Goal: Task Accomplishment & Management: Complete application form

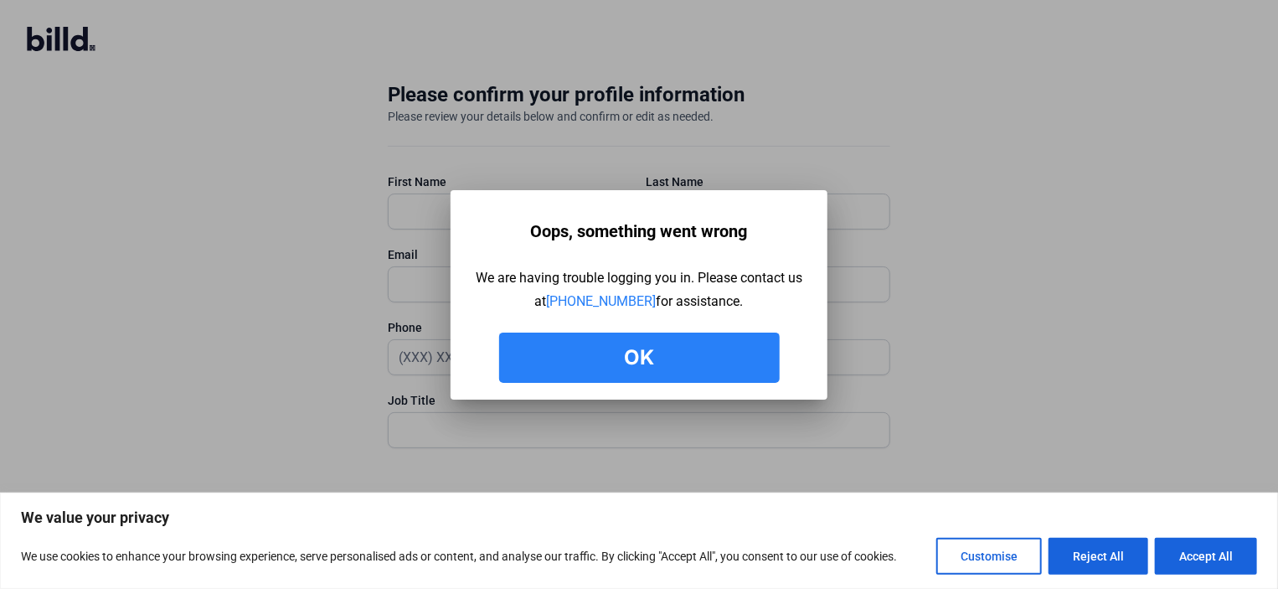
click at [650, 363] on button "Ok" at bounding box center [639, 357] width 280 height 50
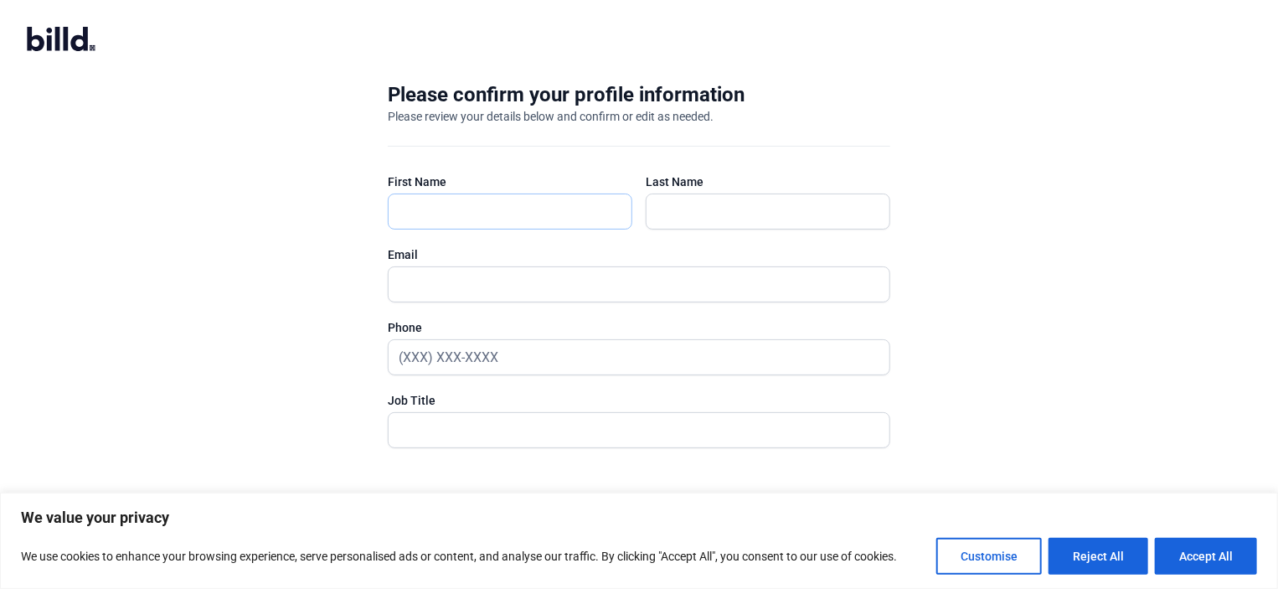
click at [422, 214] on input "text" at bounding box center [510, 211] width 243 height 34
type input "a"
type input "j"
type input "J"
type input "ALEJANDRA"
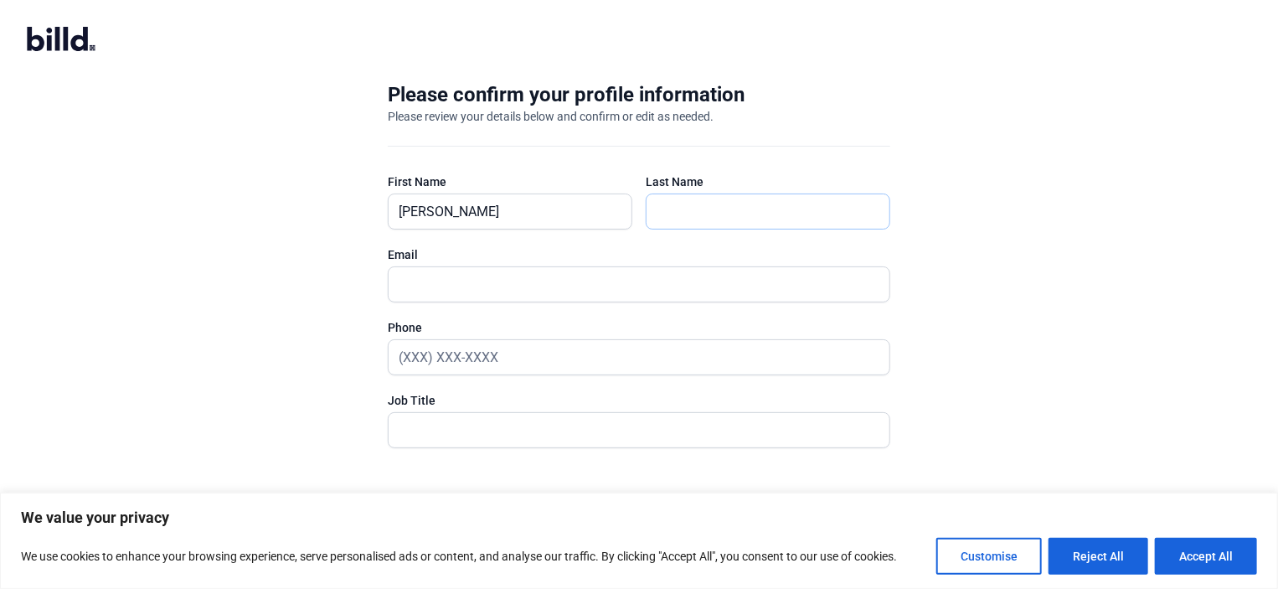
click at [683, 214] on input "text" at bounding box center [759, 211] width 226 height 34
type input "BLANCHET"
click at [442, 284] on input "text" at bounding box center [630, 284] width 482 height 34
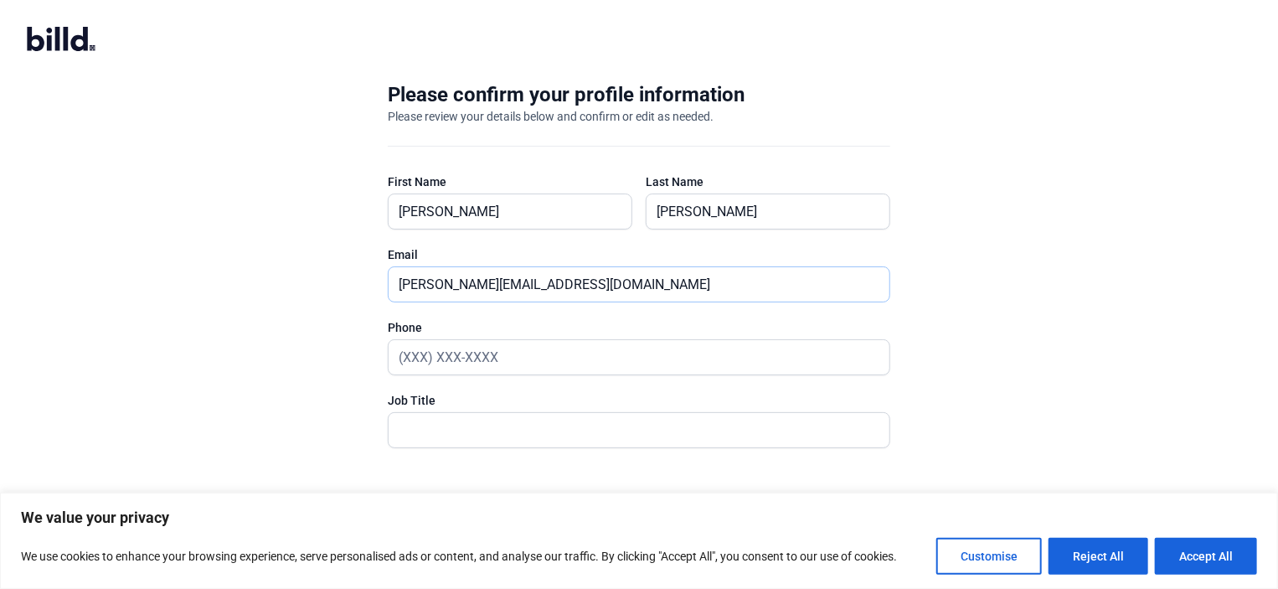
type input "[PERSON_NAME][EMAIL_ADDRESS][DOMAIN_NAME]"
type input "(210) 269-9844"
click at [412, 418] on input "text" at bounding box center [630, 430] width 482 height 34
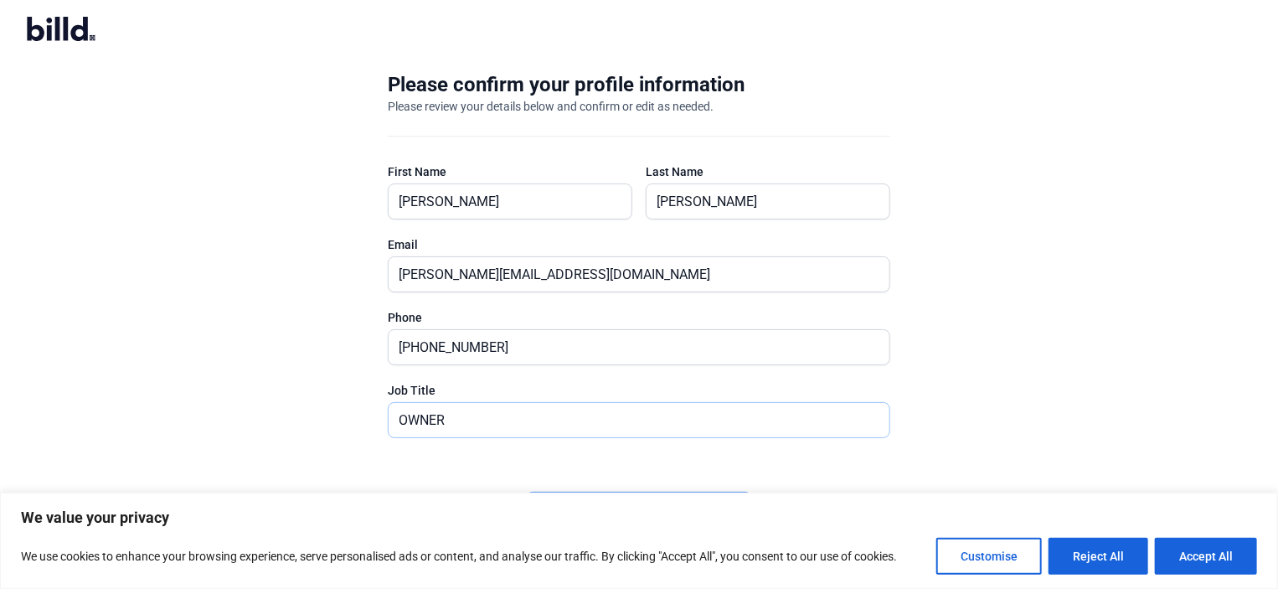
scroll to position [27, 0]
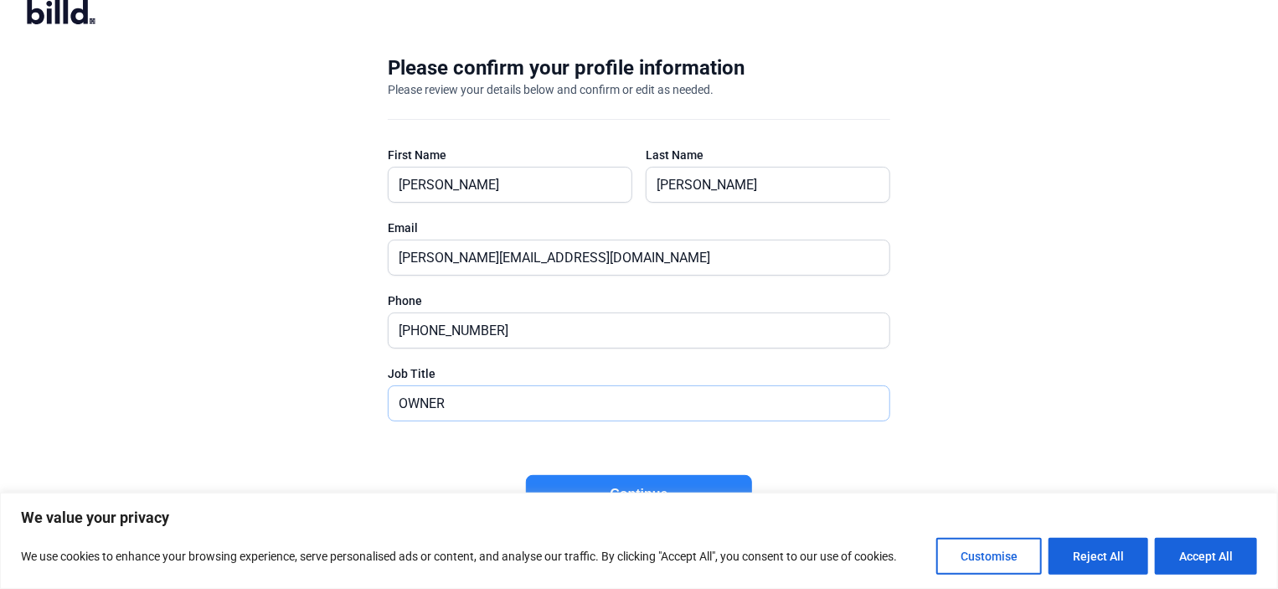
type input "OWNER"
click at [681, 483] on button "Continue" at bounding box center [639, 494] width 226 height 39
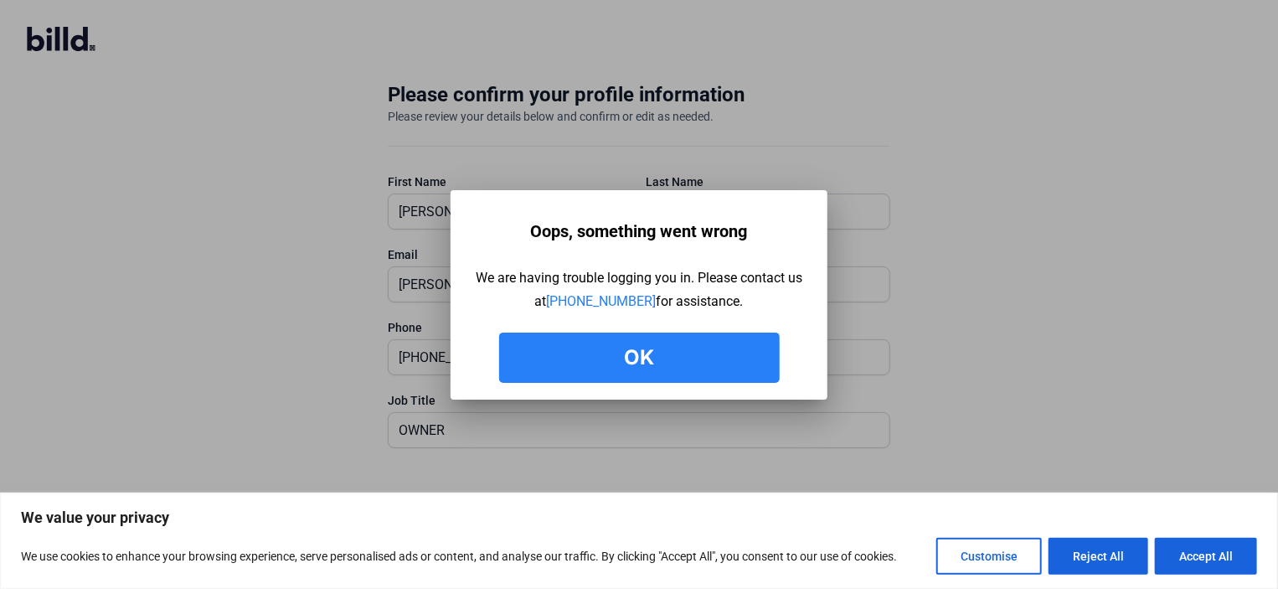
click at [1210, 556] on button "Accept All" at bounding box center [1206, 556] width 102 height 37
checkbox input "true"
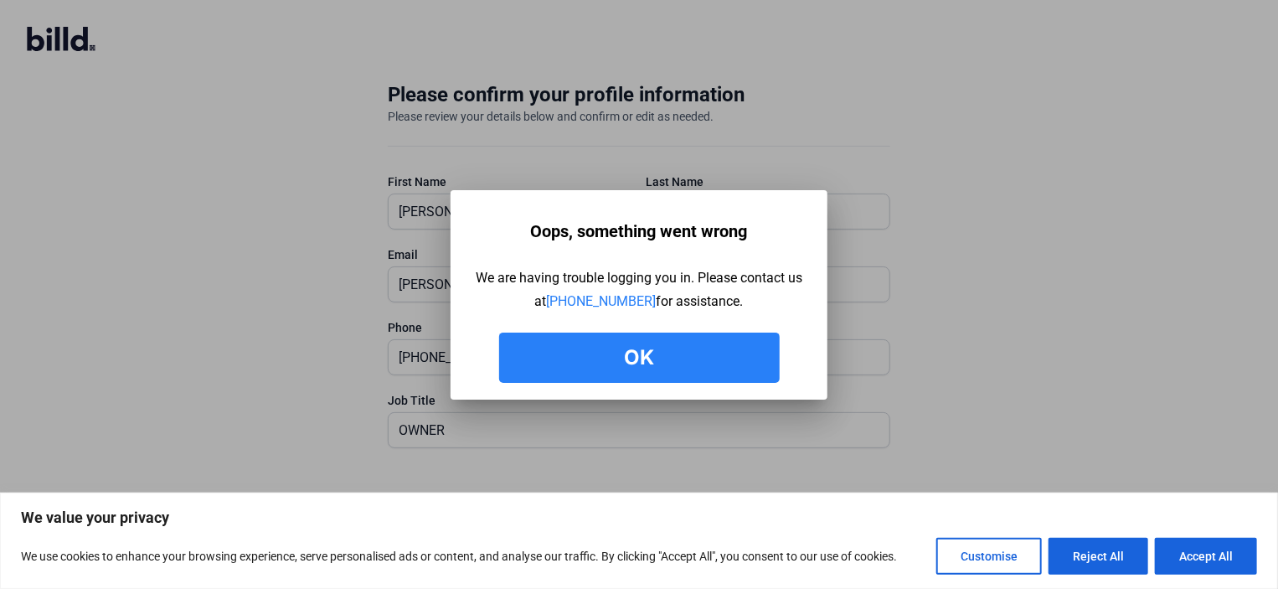
checkbox input "true"
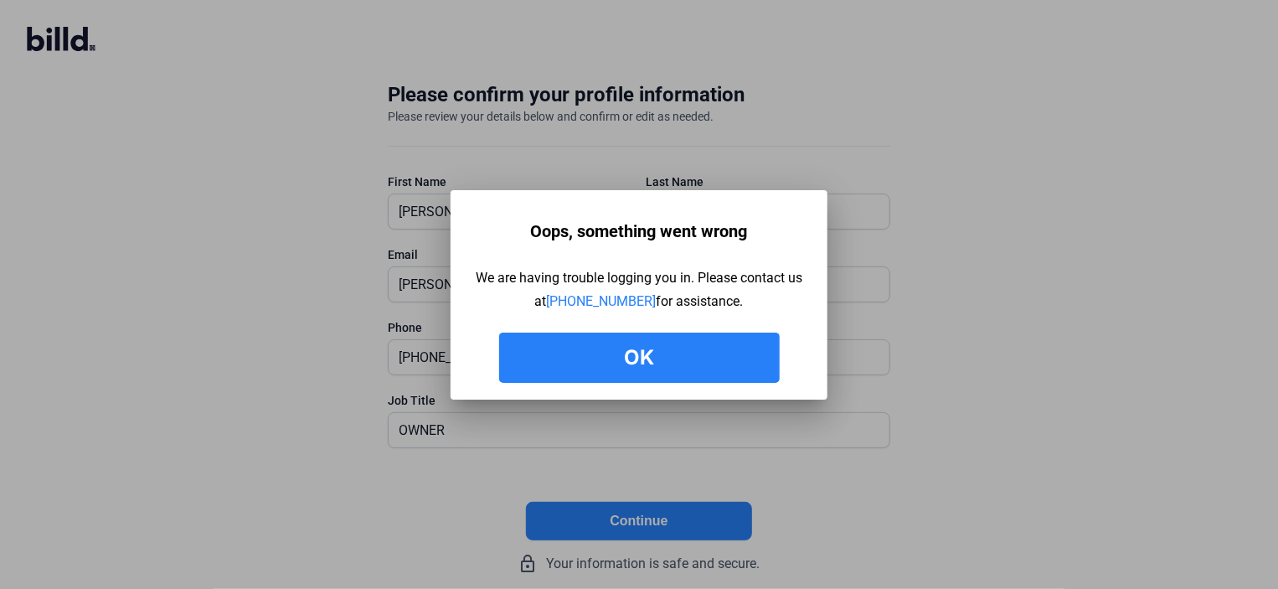
click at [643, 363] on button "Ok" at bounding box center [639, 357] width 280 height 50
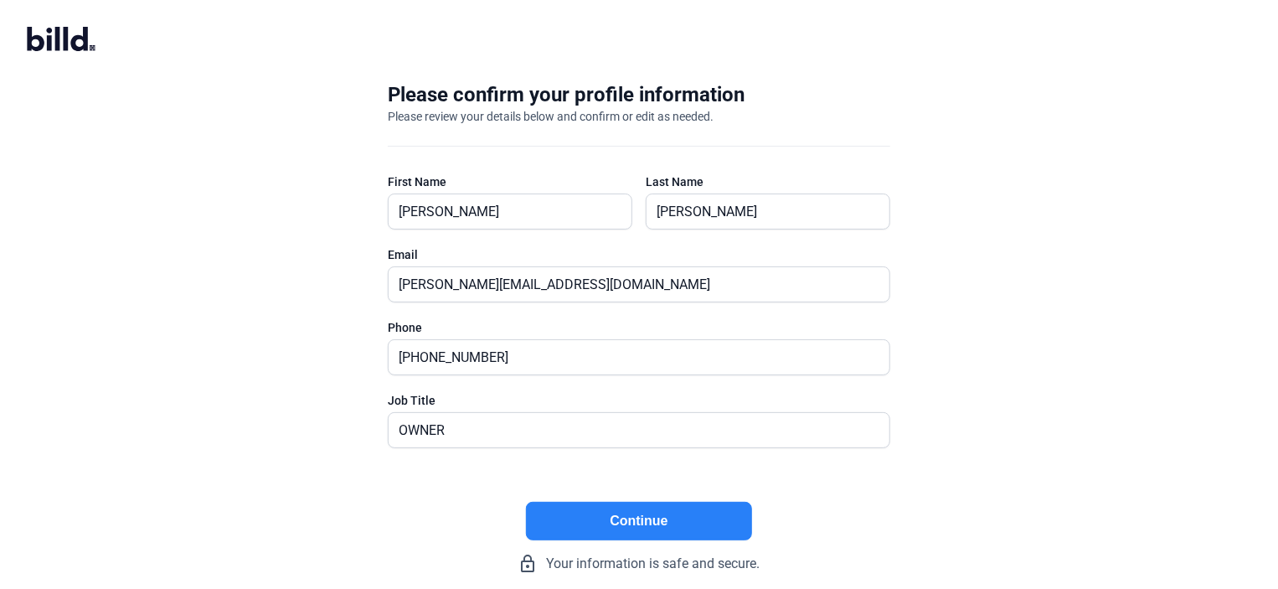
click at [646, 522] on button "Continue" at bounding box center [639, 521] width 226 height 39
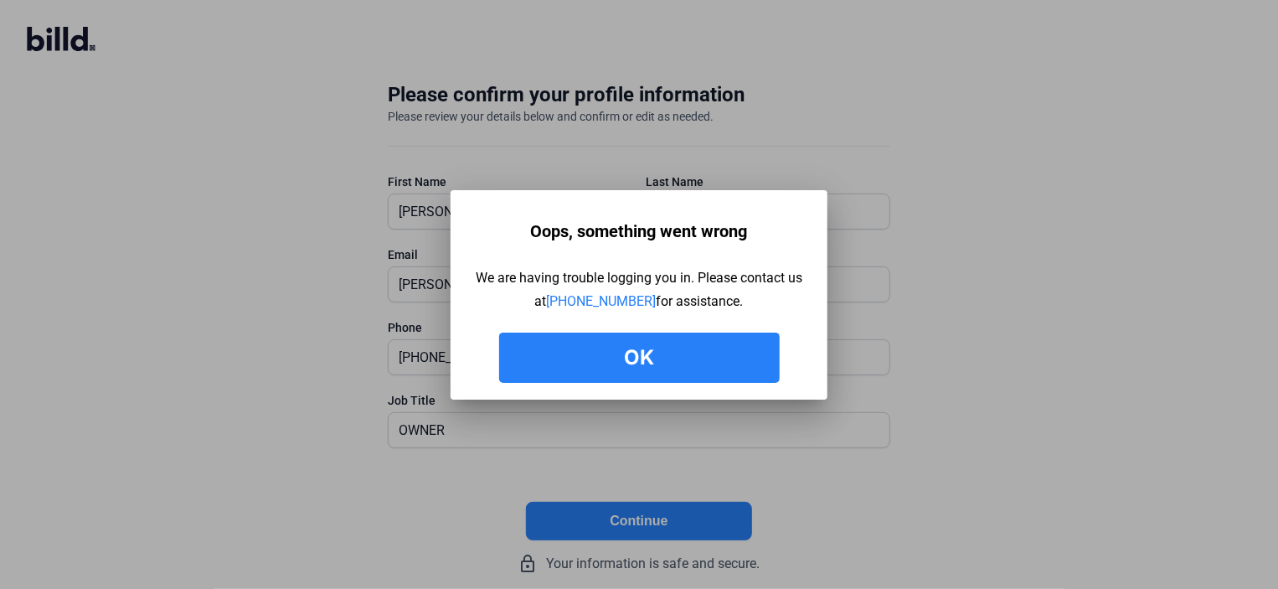
click at [646, 363] on button "Ok" at bounding box center [639, 357] width 280 height 50
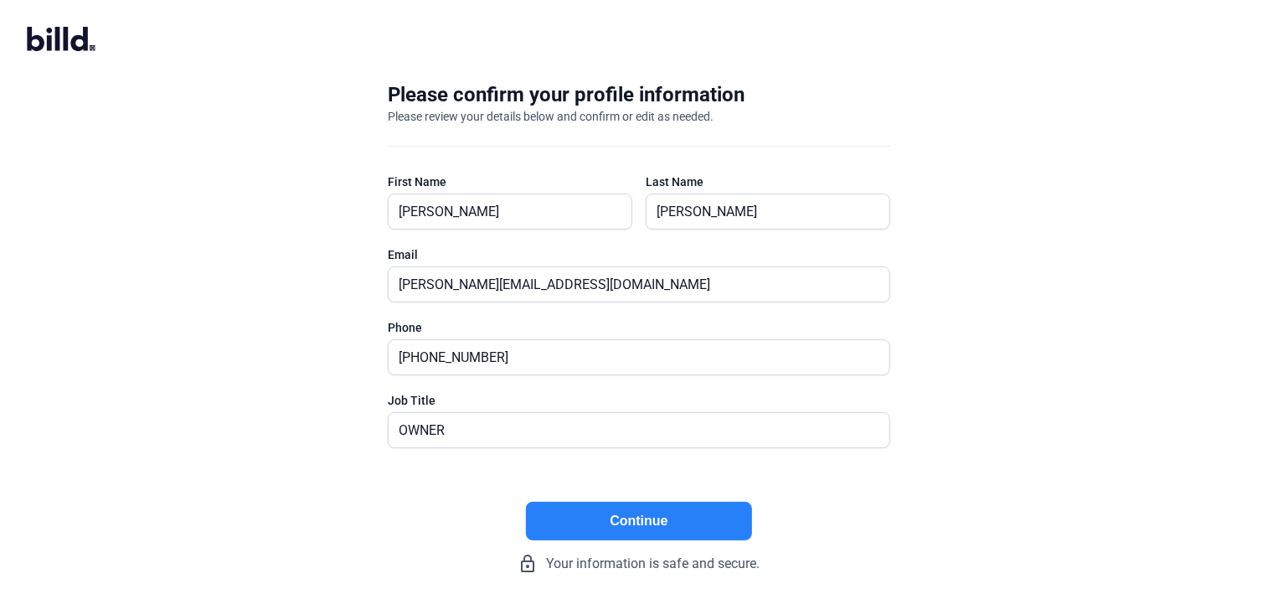
click at [661, 514] on button "Continue" at bounding box center [639, 521] width 226 height 39
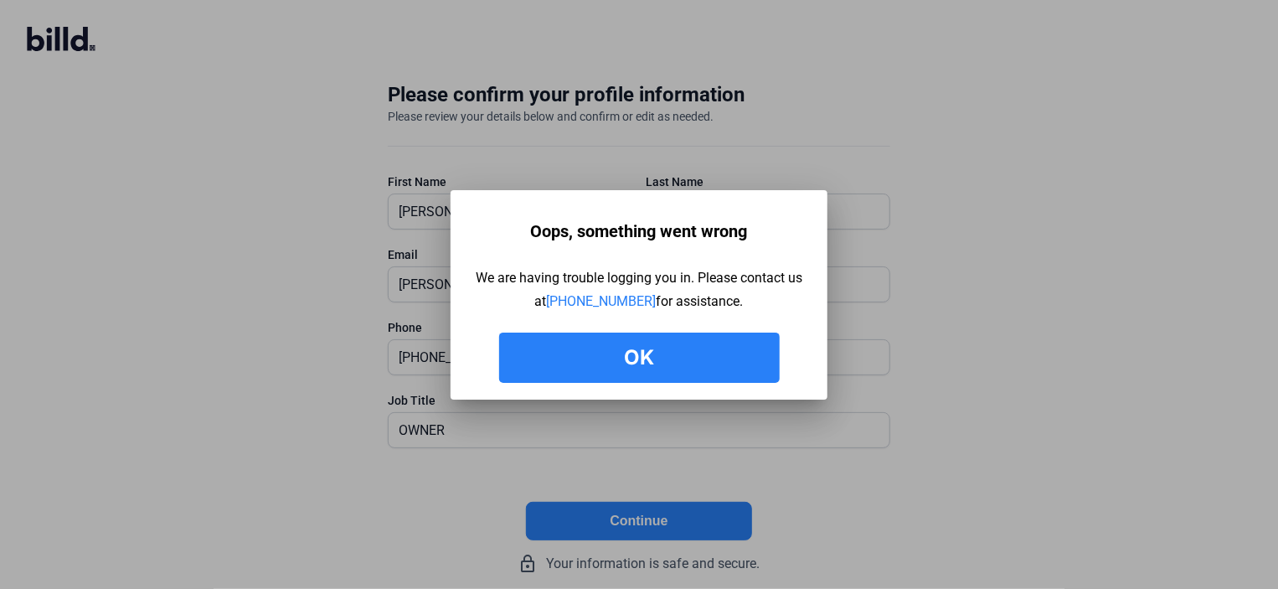
click at [636, 359] on button "Ok" at bounding box center [639, 357] width 280 height 50
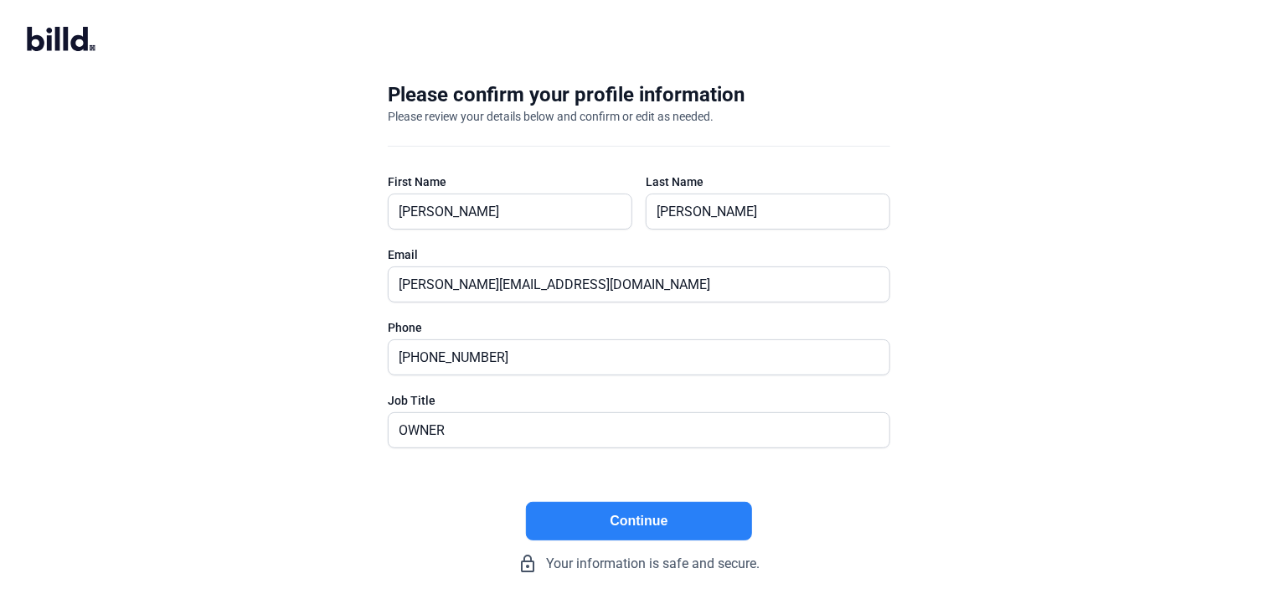
click at [656, 515] on button "Continue" at bounding box center [639, 521] width 226 height 39
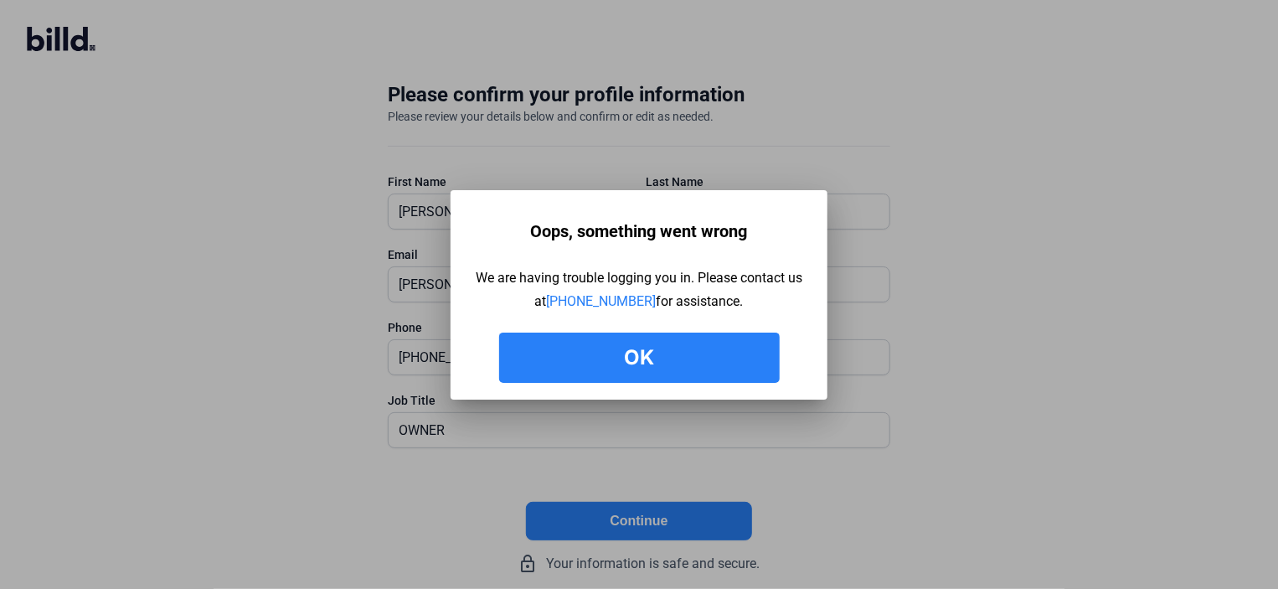
click at [634, 358] on button "Ok" at bounding box center [639, 357] width 280 height 50
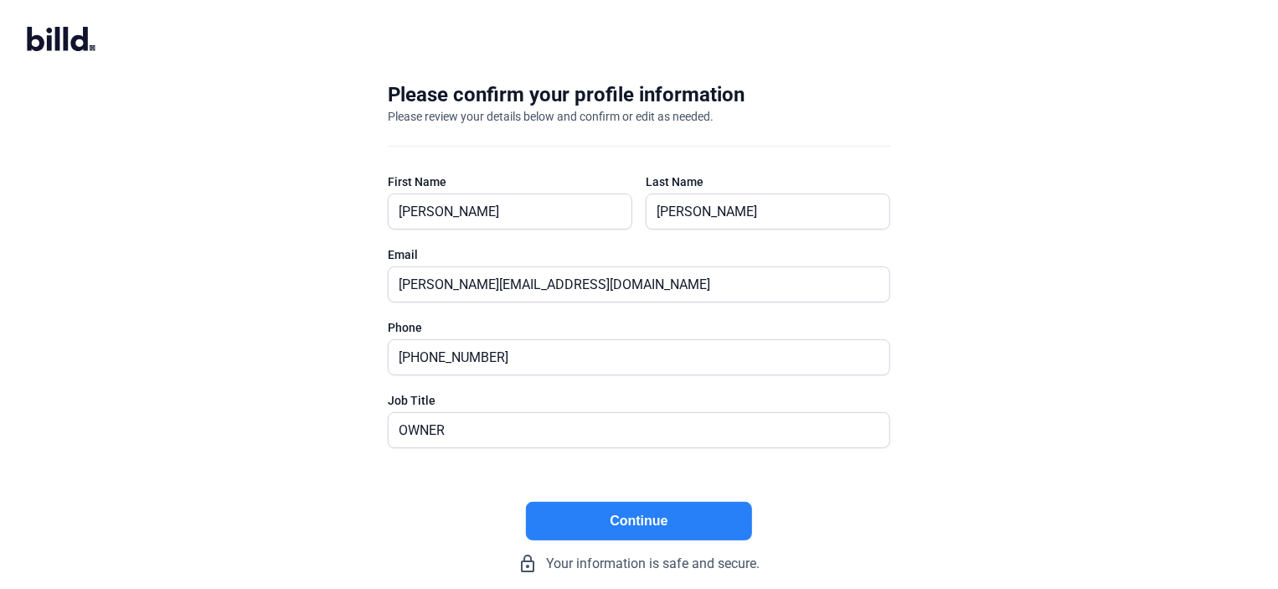
drag, startPoint x: 641, startPoint y: 518, endPoint x: 591, endPoint y: 461, distance: 75.9
click at [641, 515] on button "Continue" at bounding box center [639, 521] width 226 height 39
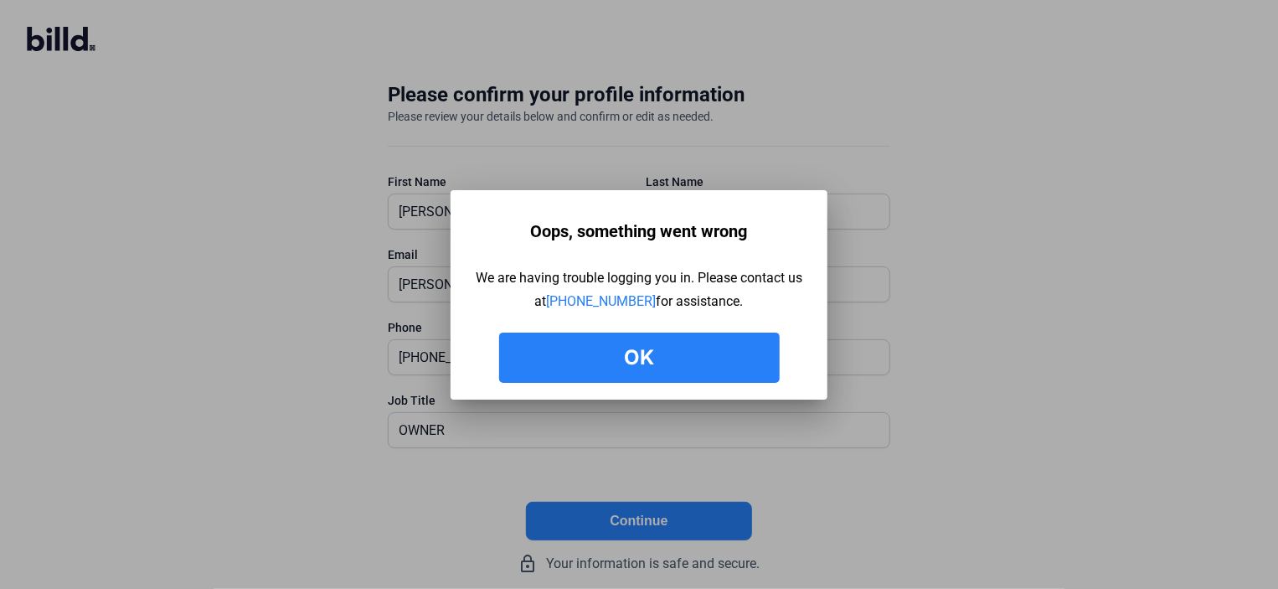
click at [643, 352] on button "Ok" at bounding box center [639, 357] width 280 height 50
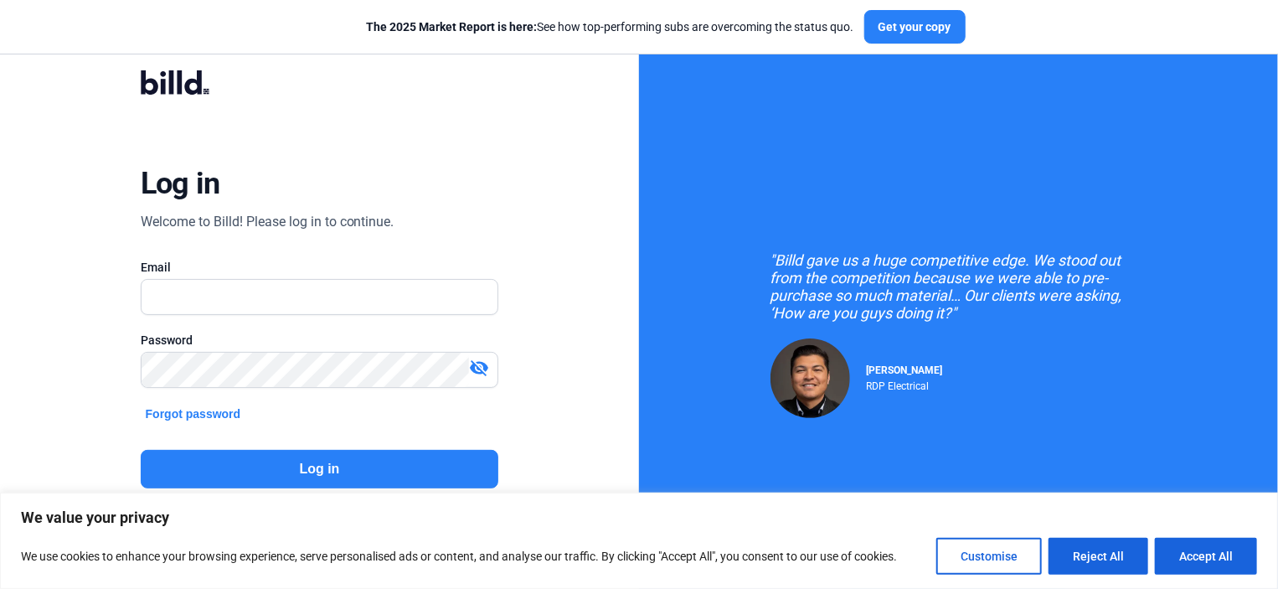
click at [221, 292] on input "text" at bounding box center [320, 297] width 357 height 34
type input "[PERSON_NAME][EMAIL_ADDRESS][DOMAIN_NAME]"
click at [196, 388] on div at bounding box center [320, 396] width 358 height 17
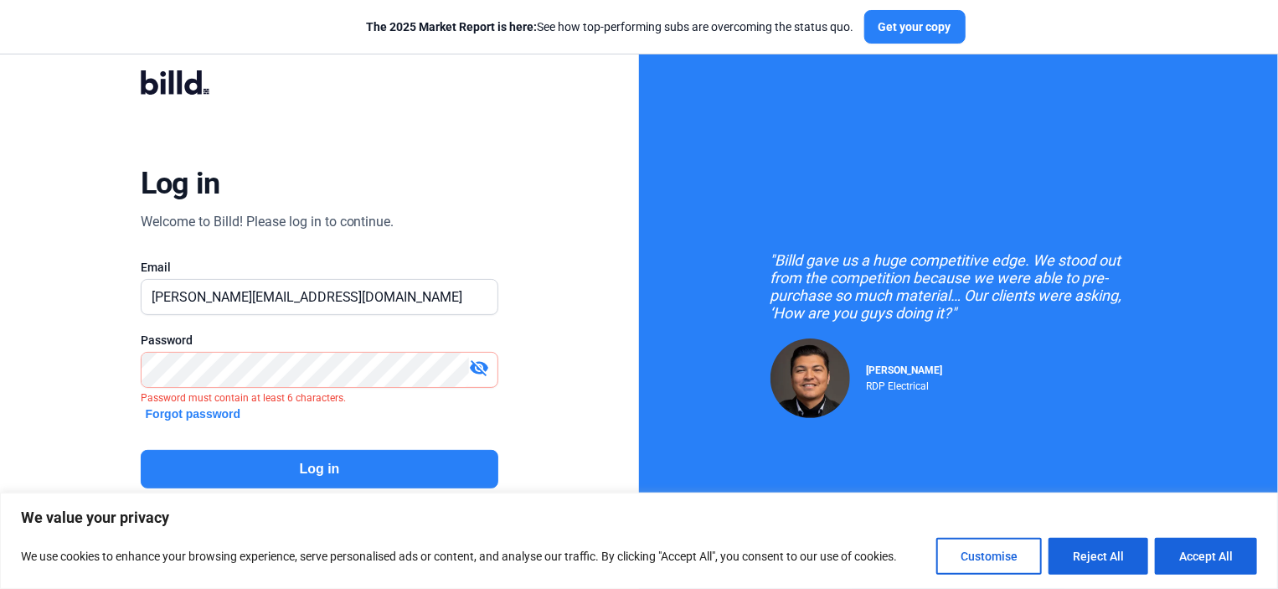
click at [486, 363] on mat-icon "visibility_off" at bounding box center [479, 368] width 20 height 20
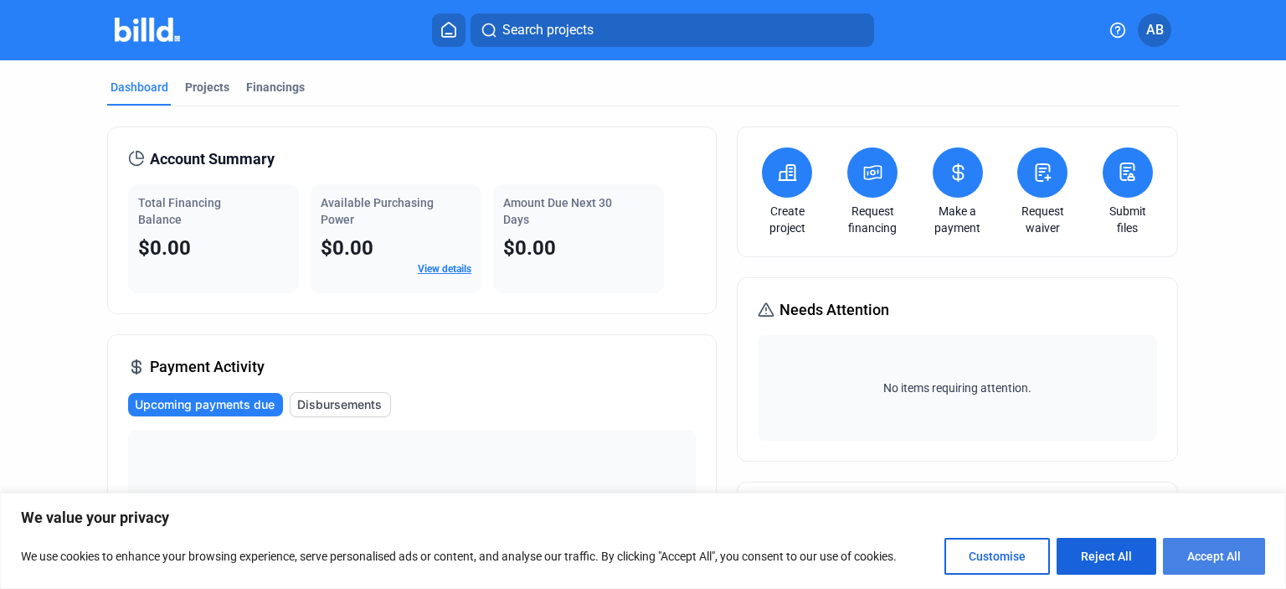
drag, startPoint x: 1214, startPoint y: 556, endPoint x: 996, endPoint y: 481, distance: 230.9
click at [1216, 555] on button "Accept All" at bounding box center [1214, 556] width 102 height 37
checkbox input "true"
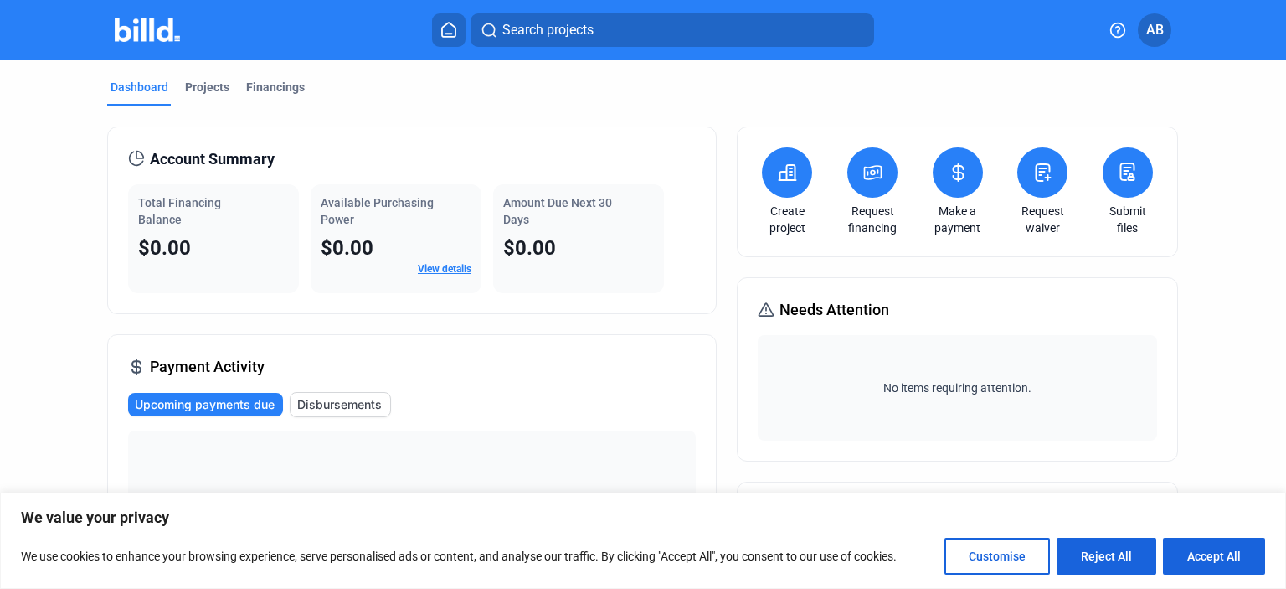
checkbox input "true"
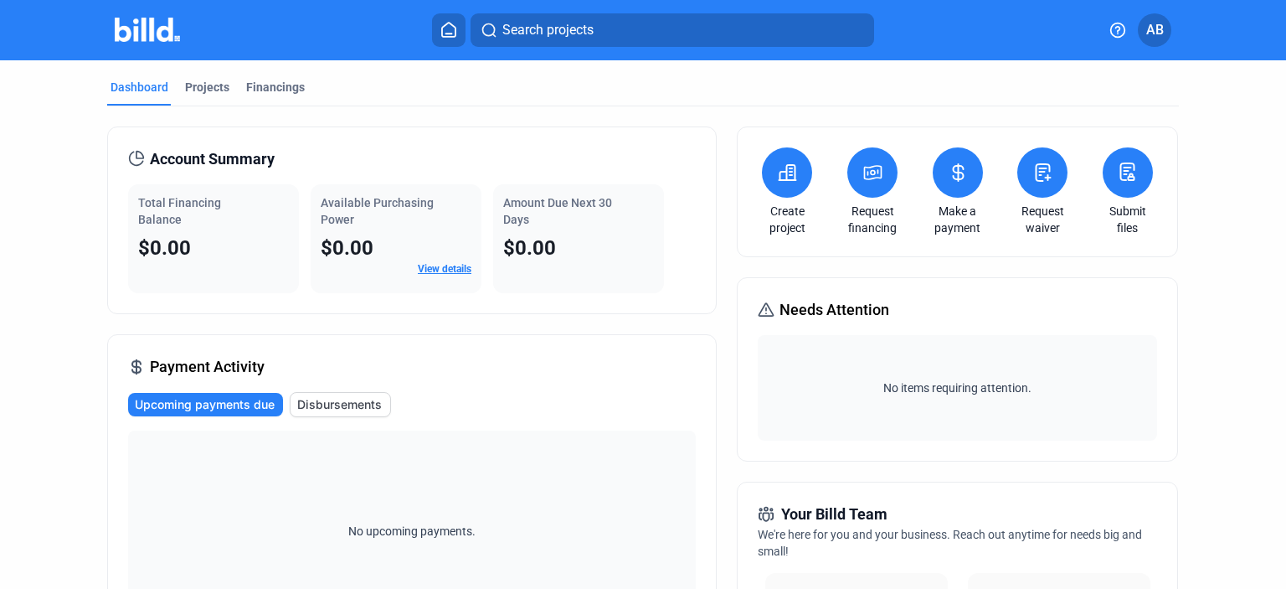
click at [1132, 177] on icon at bounding box center [1127, 172] width 21 height 20
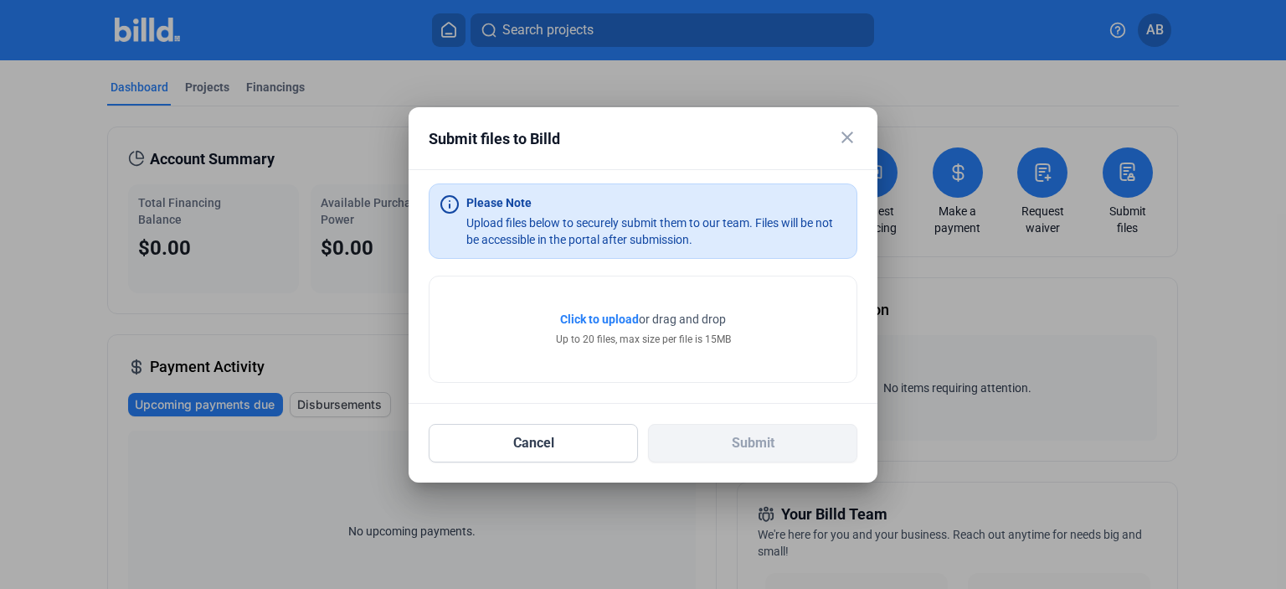
click at [1222, 268] on div at bounding box center [643, 294] width 1286 height 589
click at [613, 317] on span "Click to upload" at bounding box center [599, 318] width 79 height 13
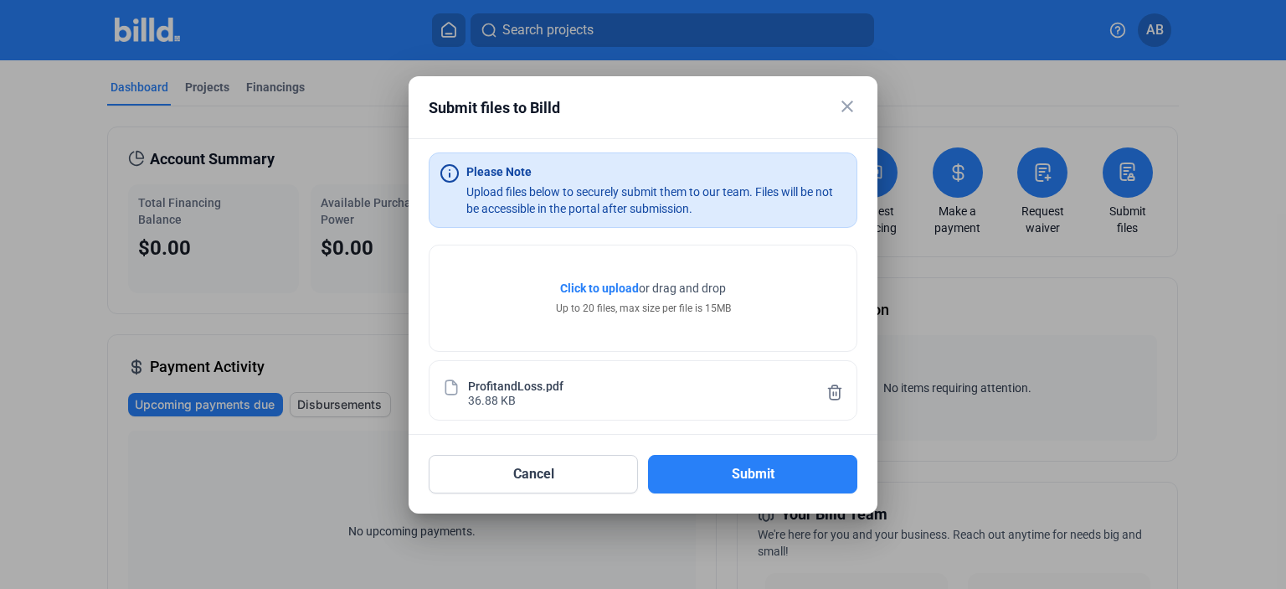
click at [607, 294] on span "Click to upload" at bounding box center [599, 287] width 79 height 13
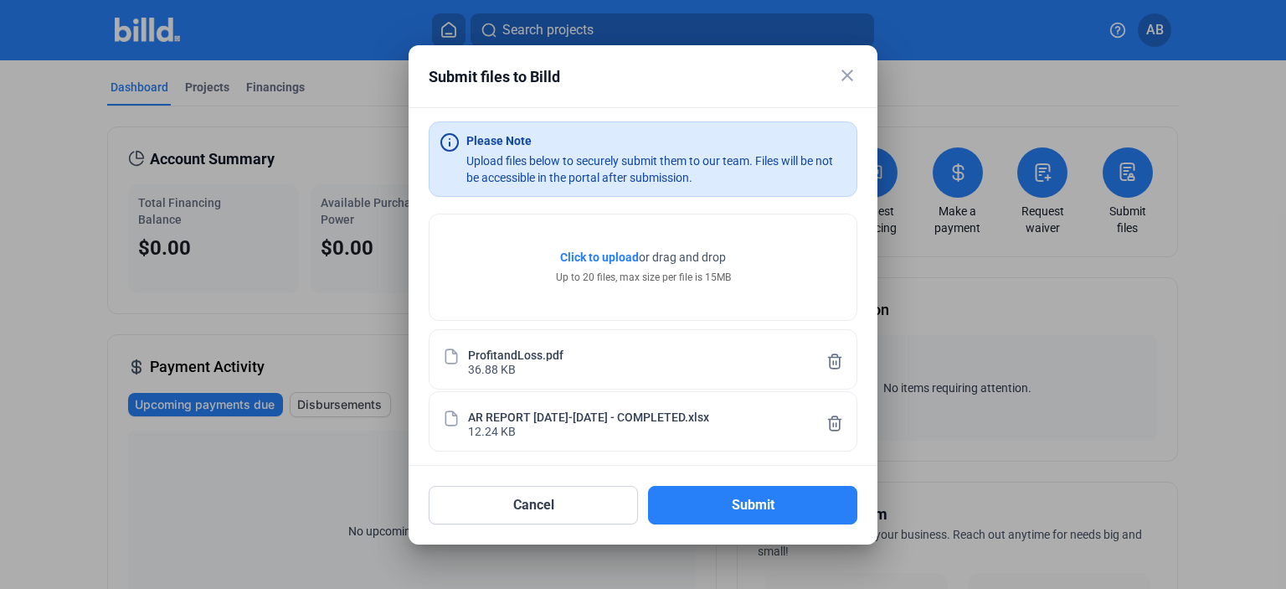
click at [620, 257] on span "Click to upload" at bounding box center [599, 256] width 79 height 13
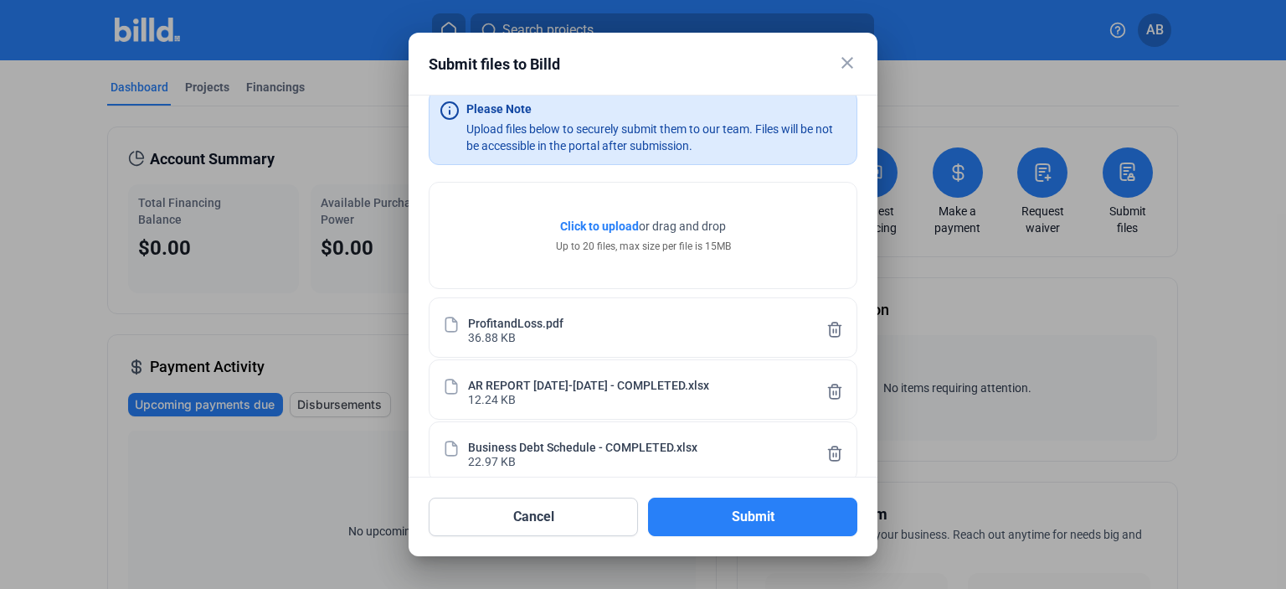
scroll to position [37, 0]
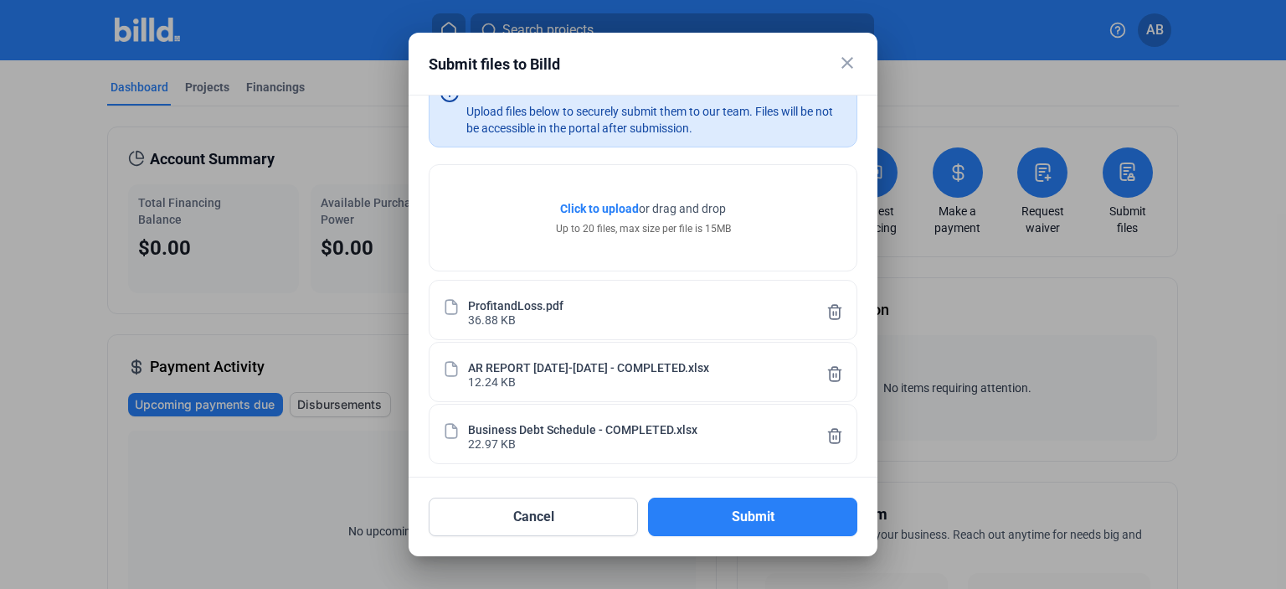
click at [877, 366] on div at bounding box center [643, 294] width 1286 height 589
click at [606, 210] on span "Click to upload" at bounding box center [599, 208] width 79 height 13
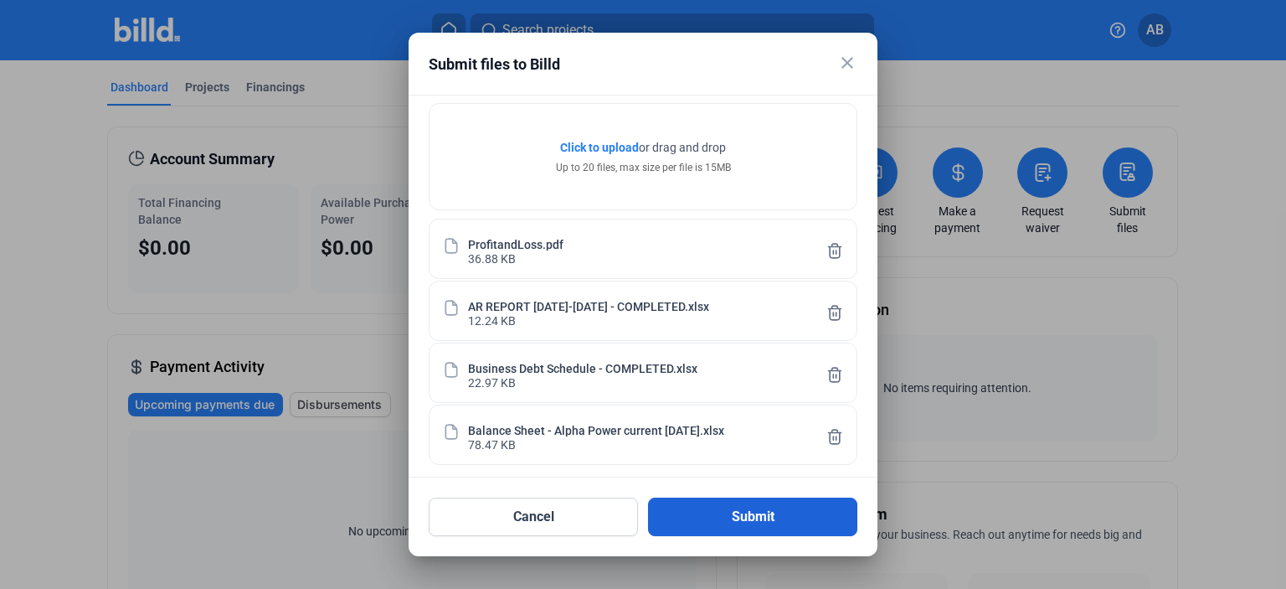
click at [745, 517] on button "Submit" at bounding box center [752, 516] width 209 height 39
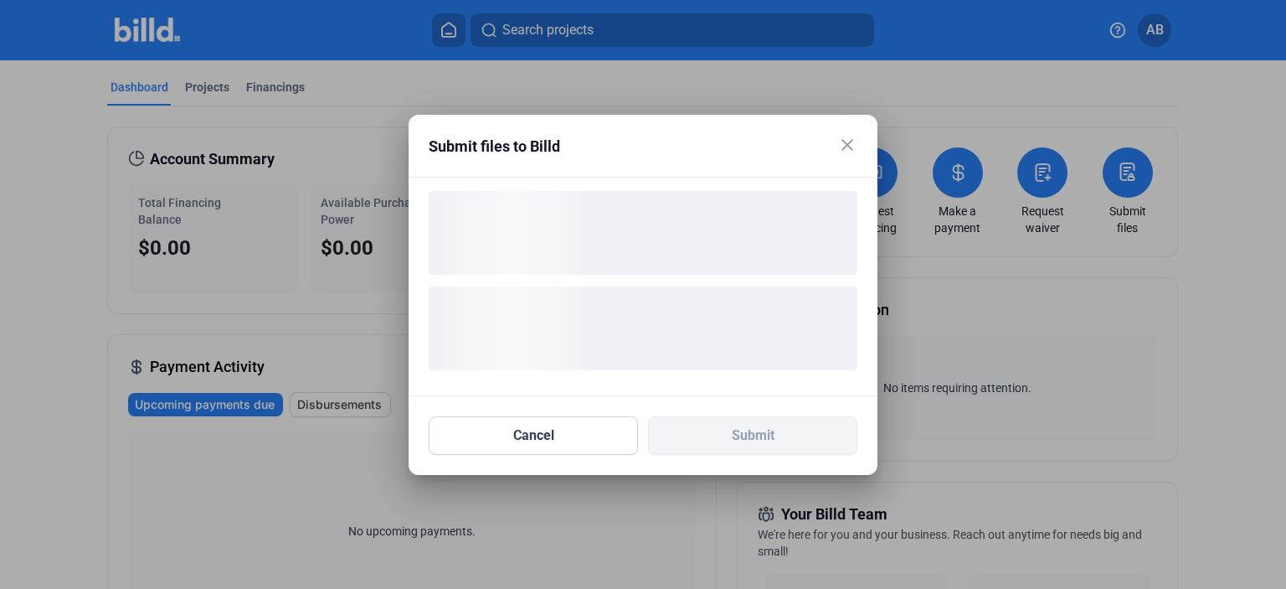
scroll to position [0, 0]
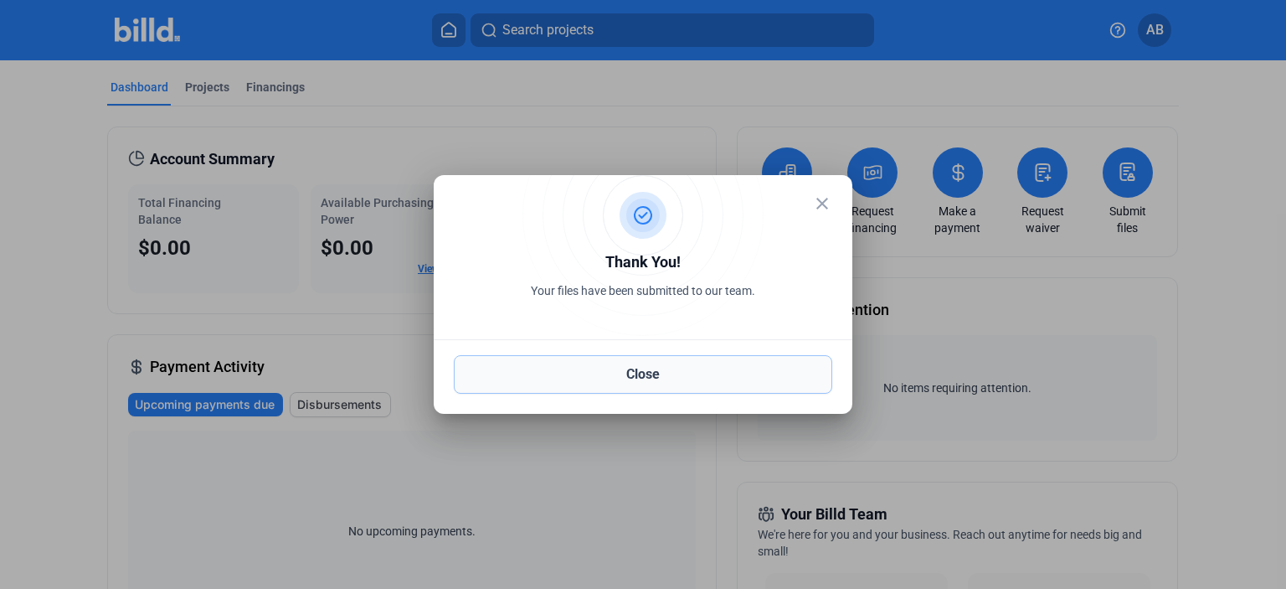
click at [645, 375] on button "Close" at bounding box center [643, 374] width 378 height 39
